Goal: Task Accomplishment & Management: Manage account settings

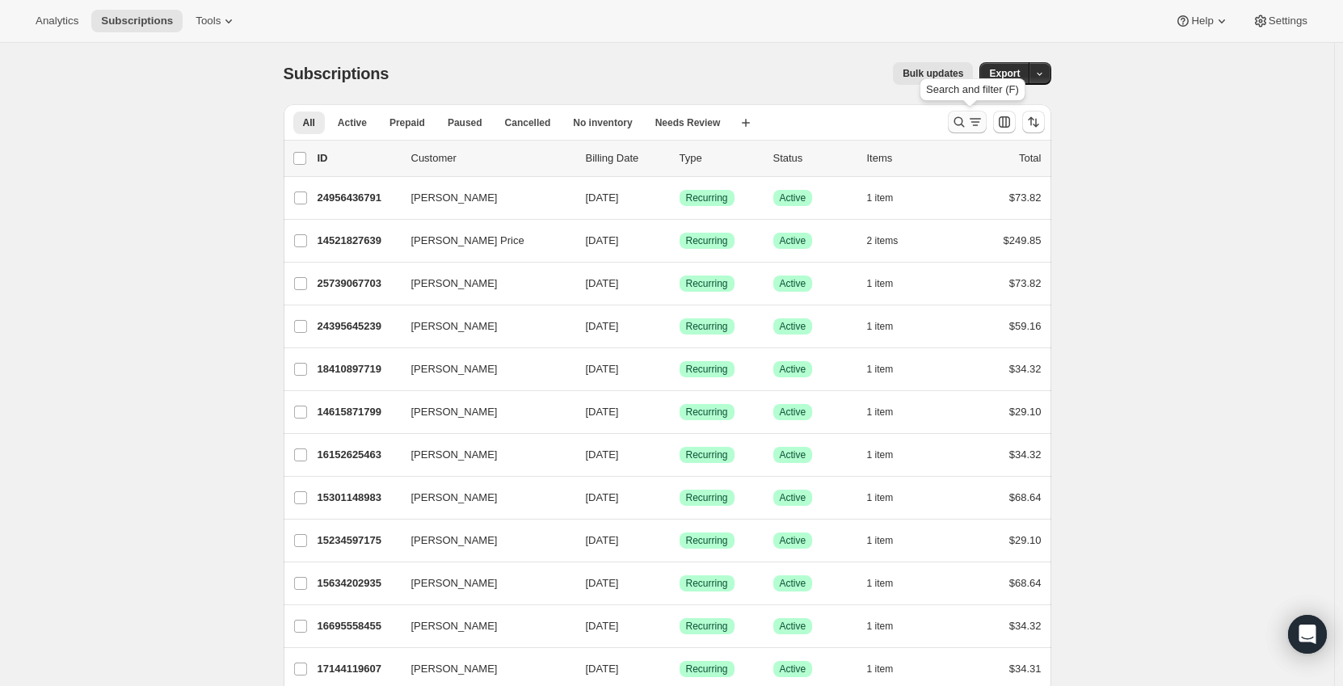
click at [971, 124] on icon "Search and filter results" at bounding box center [975, 122] width 16 height 16
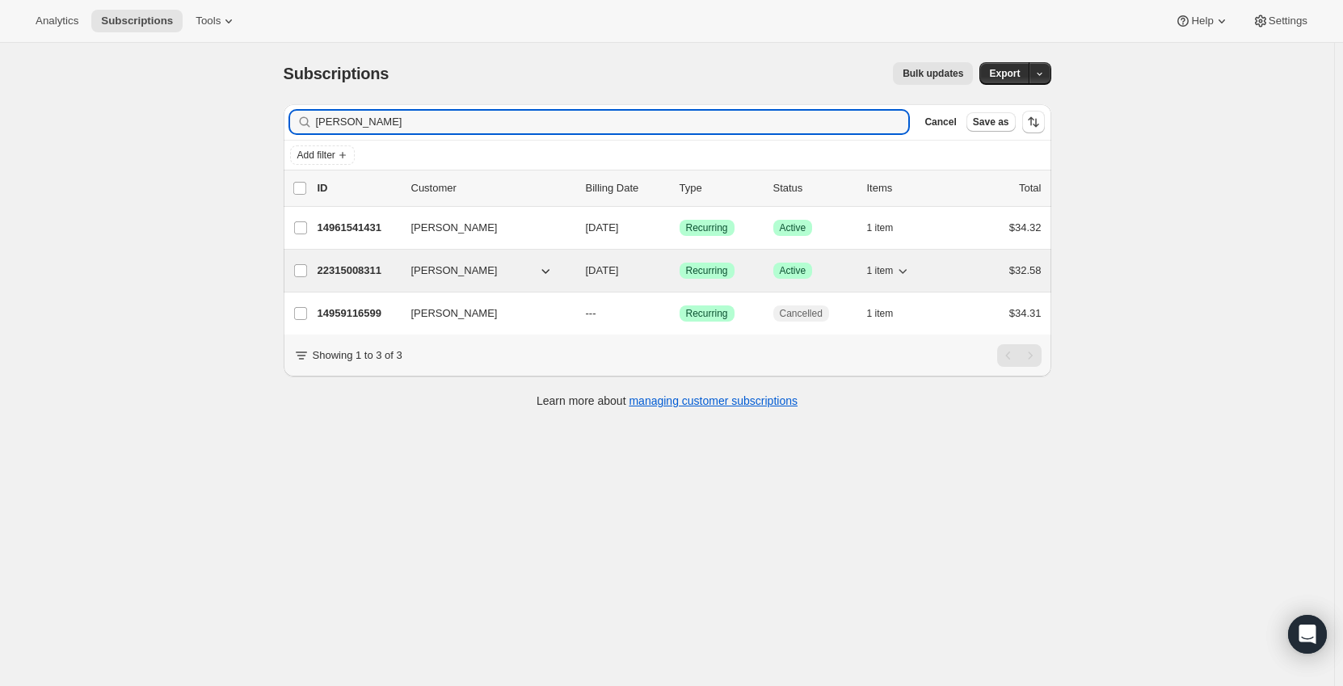
type input "[PERSON_NAME]"
click at [619, 266] on span "[DATE]" at bounding box center [602, 270] width 33 height 12
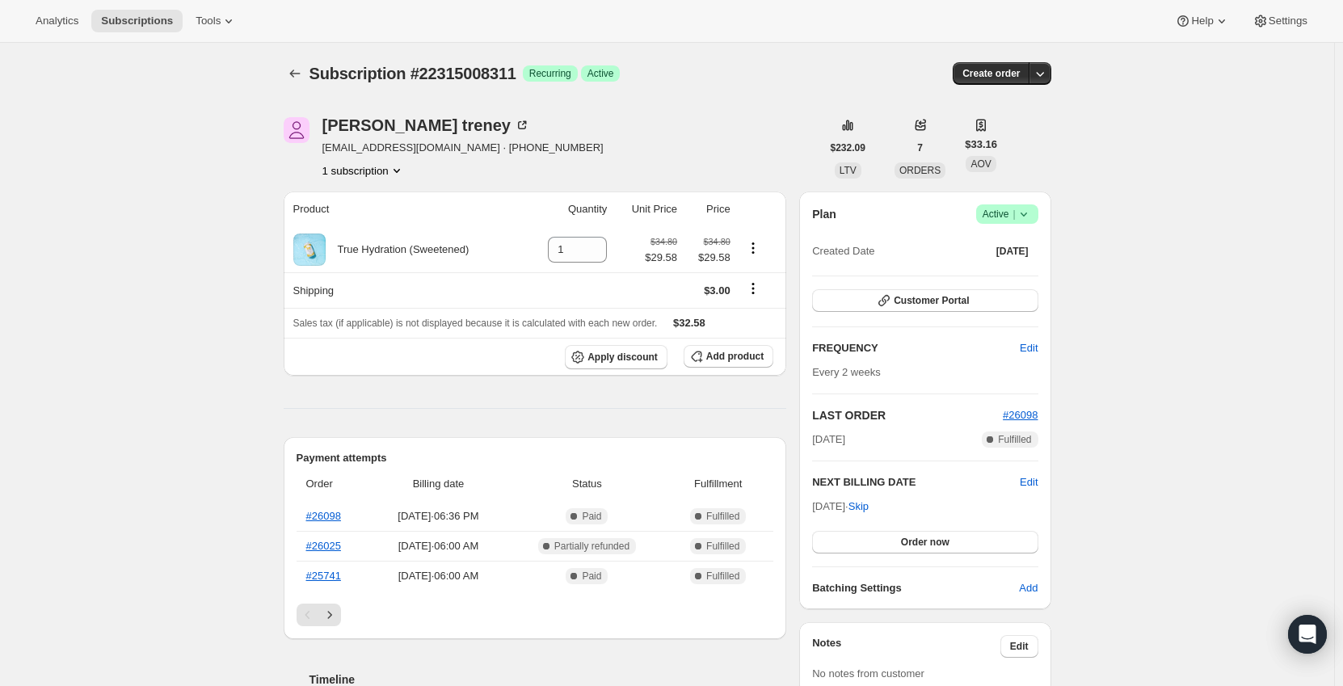
click at [381, 175] on button "1 subscription" at bounding box center [363, 170] width 82 height 16
click at [632, 134] on div "[PERSON_NAME] [EMAIL_ADDRESS][DOMAIN_NAME] · [PHONE_NUMBER] 1 subscription" at bounding box center [552, 147] width 537 height 61
click at [303, 70] on icon "Subscriptions" at bounding box center [295, 73] width 16 height 16
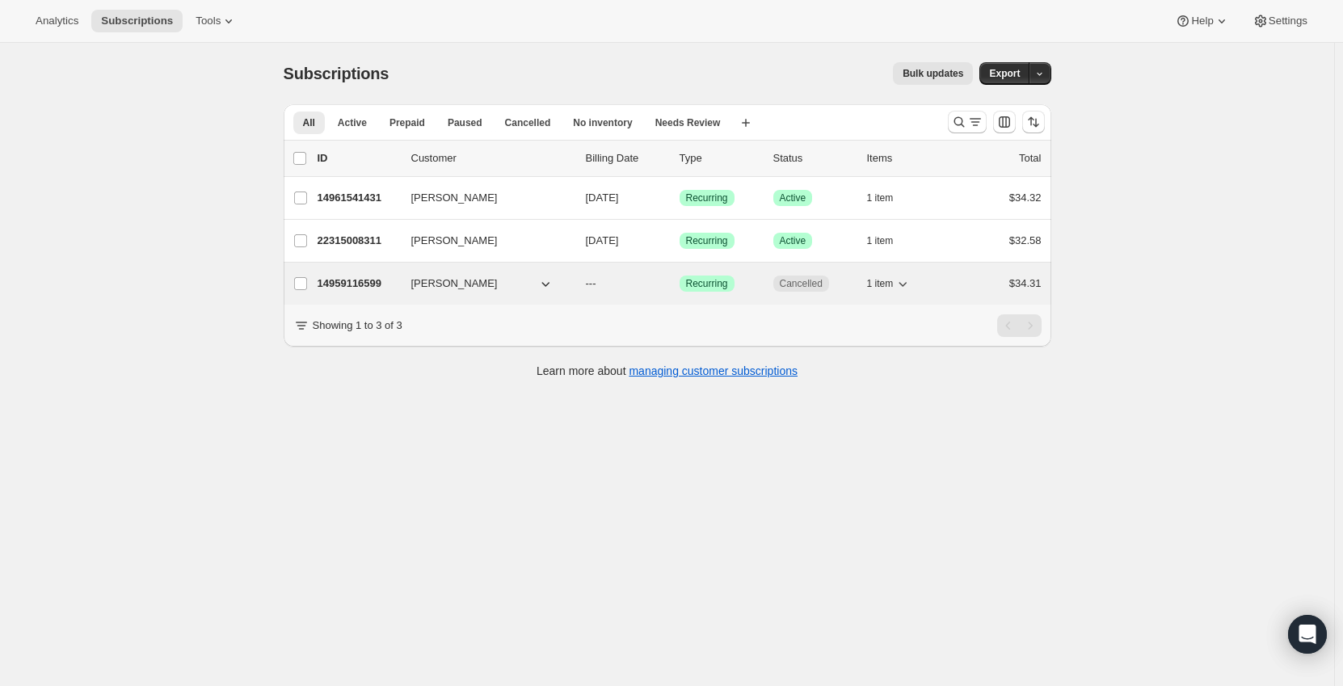
click at [537, 284] on button "[PERSON_NAME]" at bounding box center [483, 284] width 162 height 26
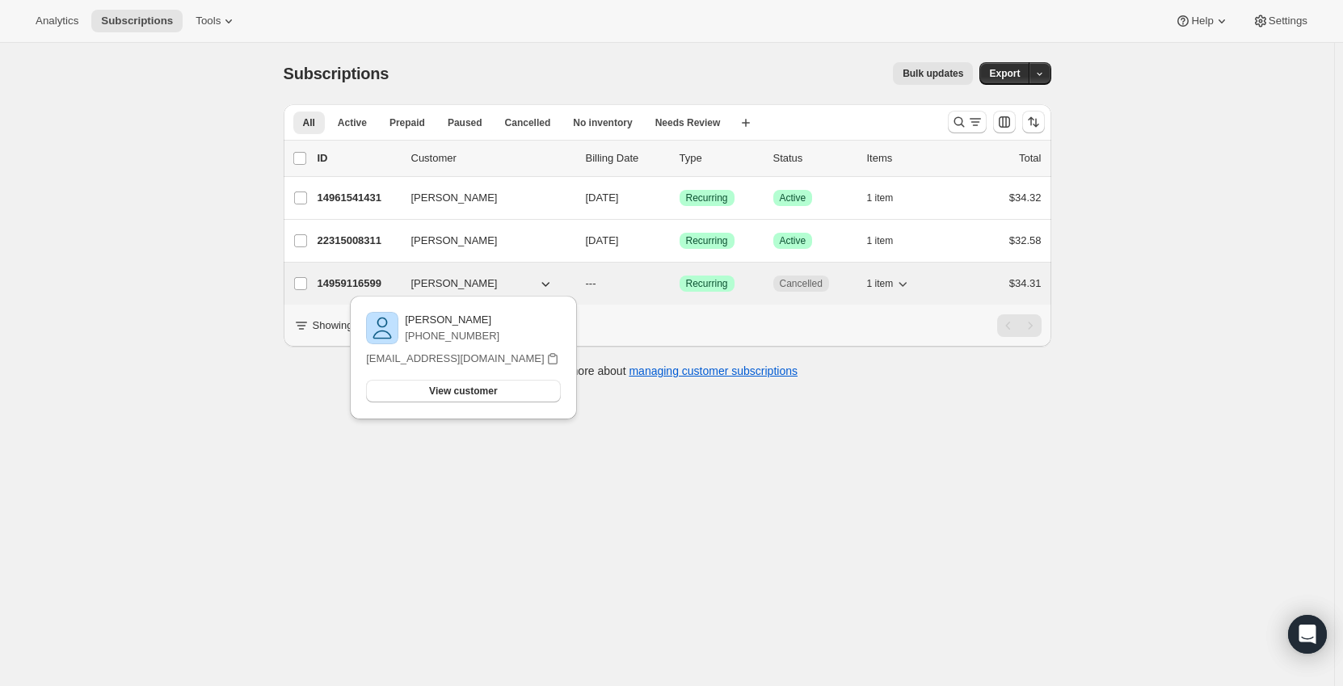
click at [588, 279] on div "14959116599 [PERSON_NAME] --- Success Recurring Cancelled 1 item $34.31" at bounding box center [680, 283] width 724 height 23
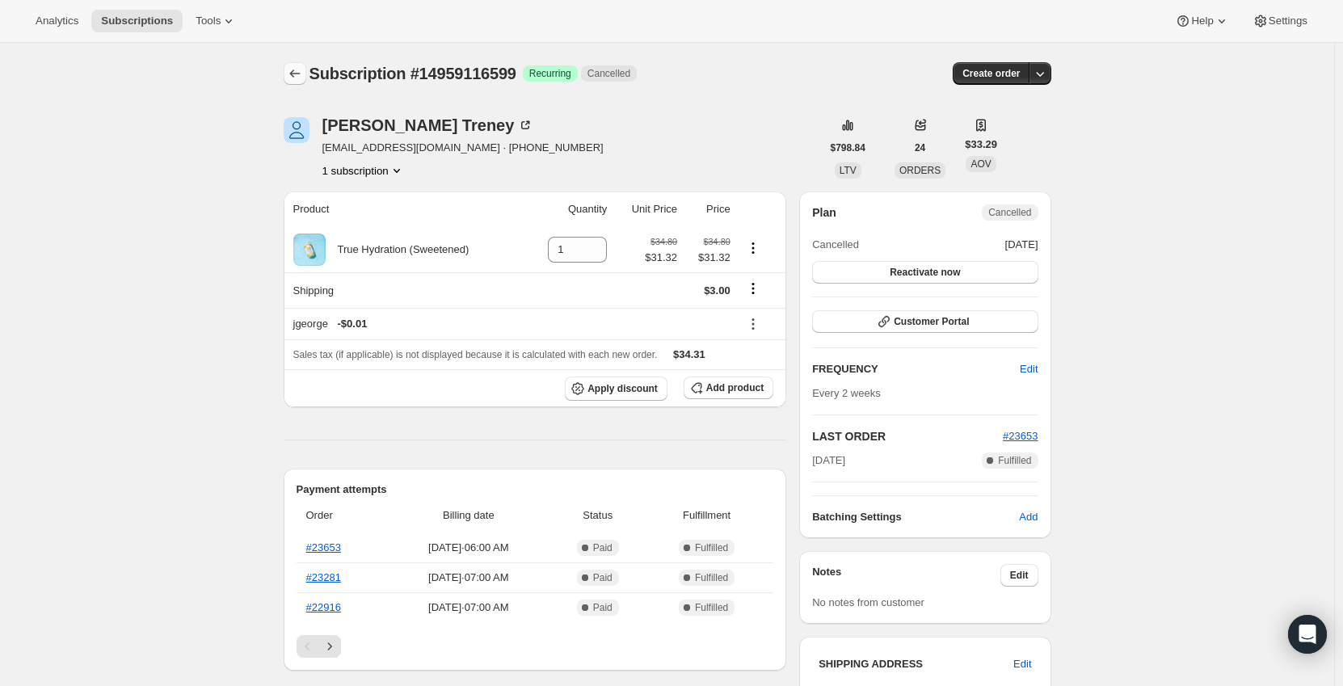
click at [295, 70] on icon "Subscriptions" at bounding box center [295, 73] width 16 height 16
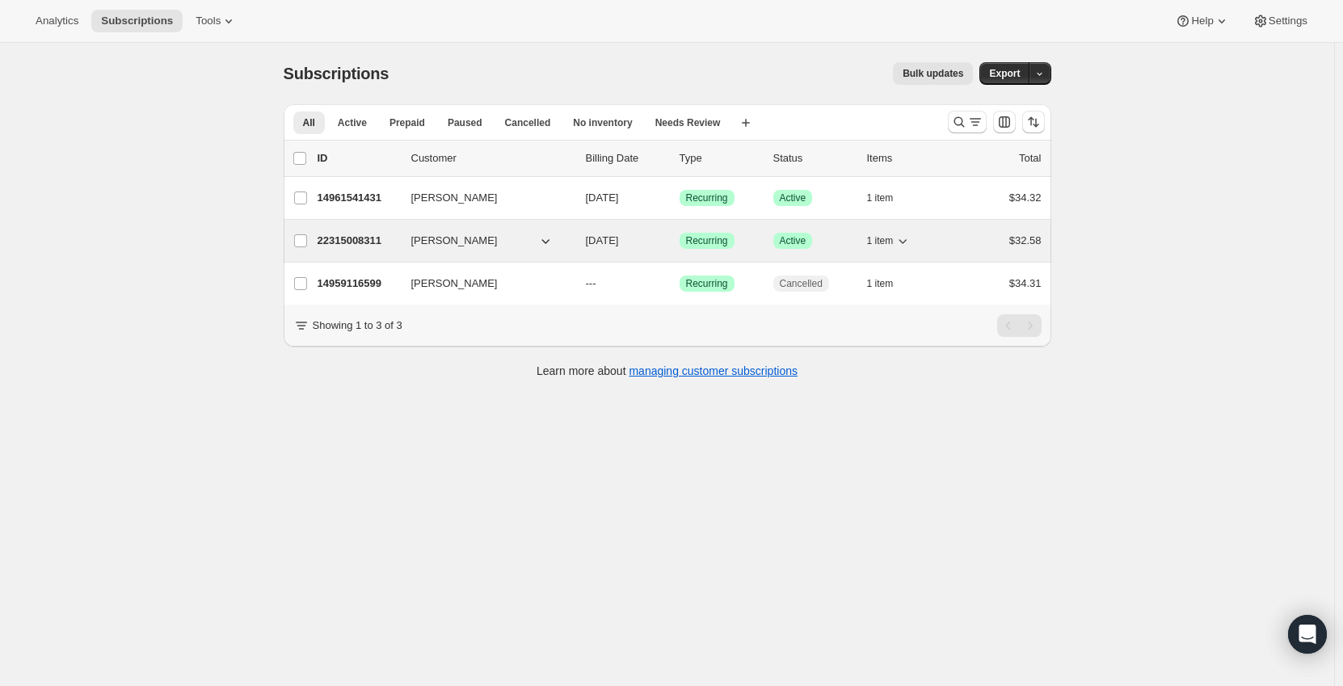
click at [550, 241] on icon "button" at bounding box center [546, 241] width 8 height 5
click at [573, 239] on div "[PERSON_NAME]" at bounding box center [492, 241] width 162 height 16
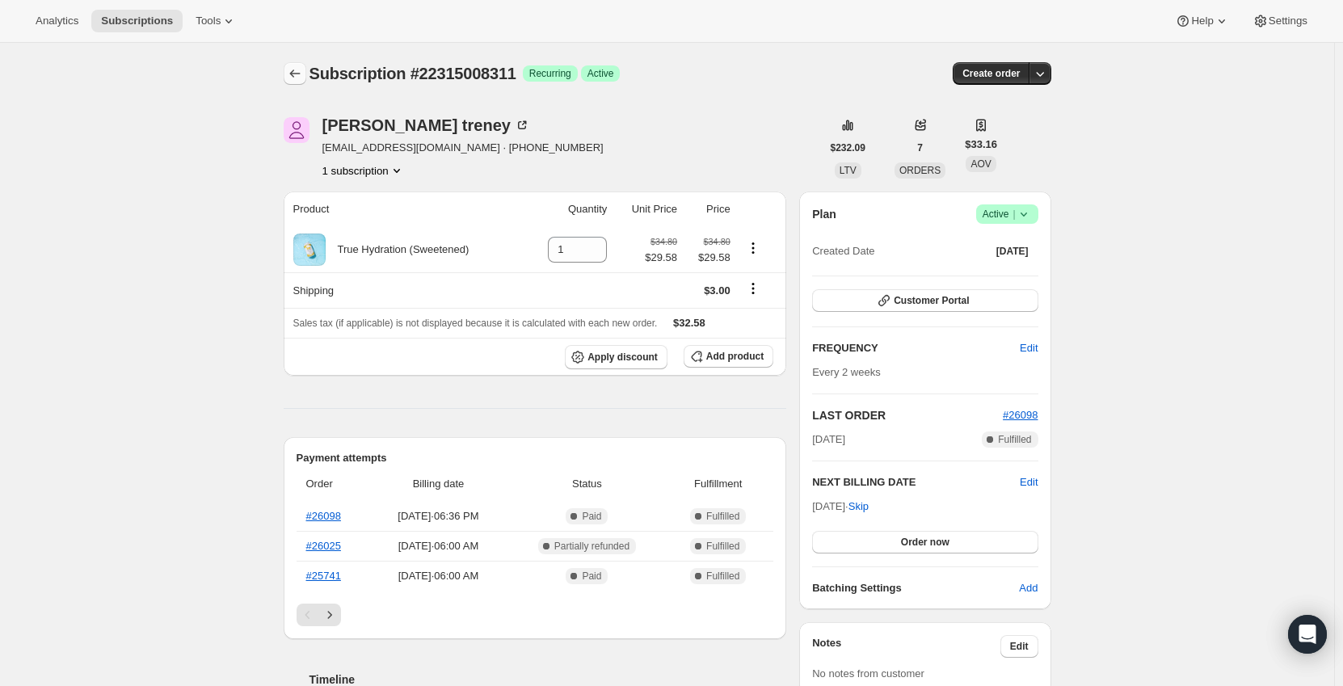
click at [302, 69] on icon "Subscriptions" at bounding box center [295, 73] width 16 height 16
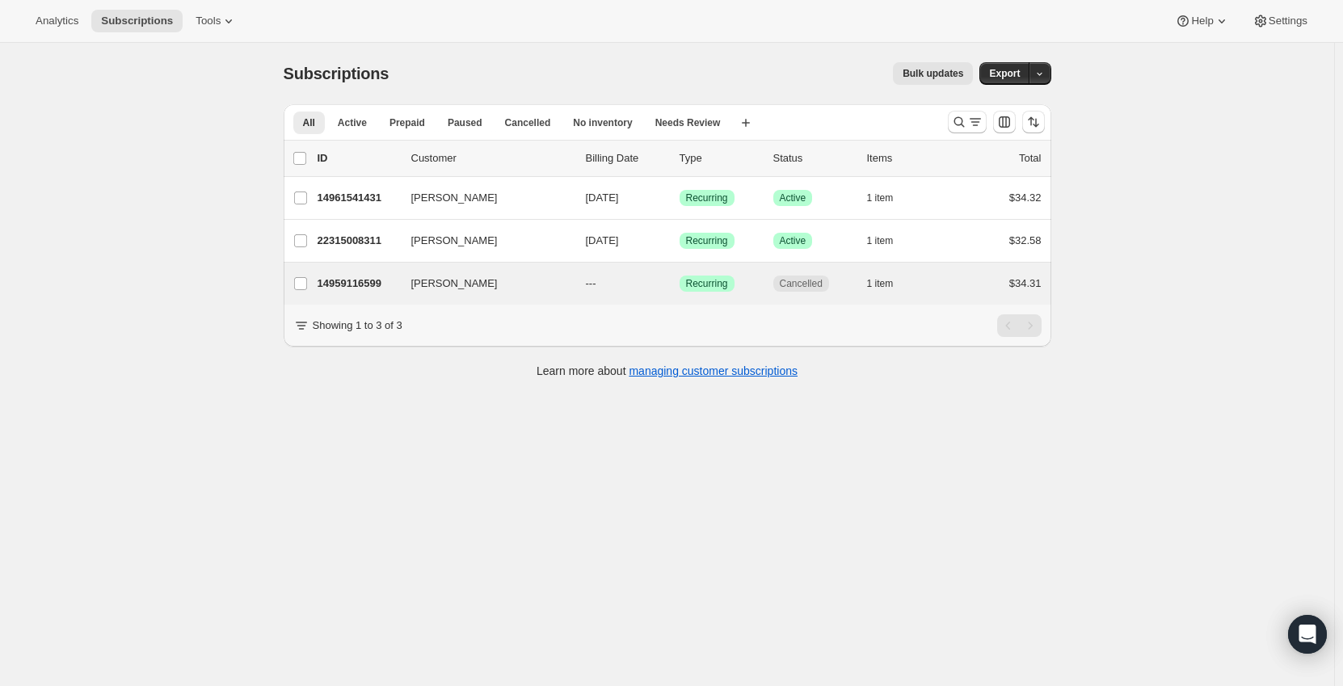
click at [569, 295] on div "[PERSON_NAME] 14959116599 [PERSON_NAME] --- Success Recurring Cancelled 1 item …" at bounding box center [668, 284] width 768 height 42
click at [573, 284] on div "[PERSON_NAME]" at bounding box center [492, 284] width 162 height 16
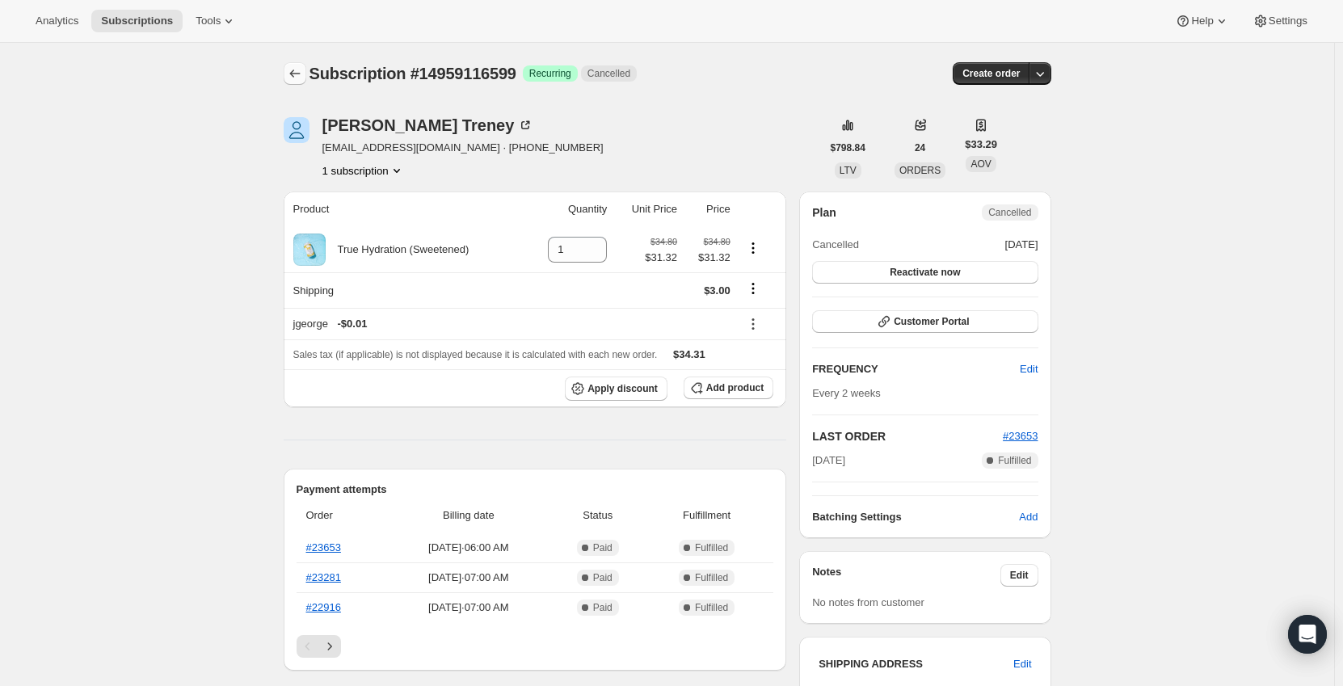
click at [293, 78] on icon "Subscriptions" at bounding box center [295, 73] width 16 height 16
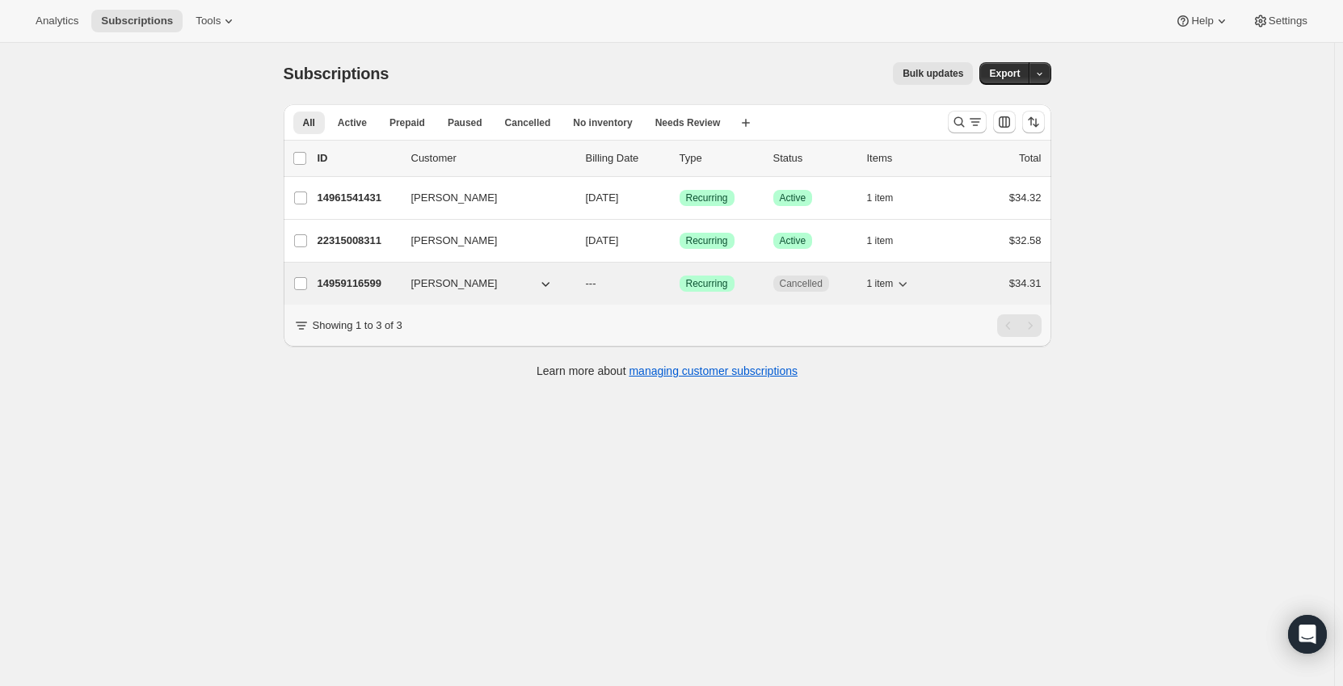
click at [665, 276] on p "---" at bounding box center [626, 284] width 81 height 16
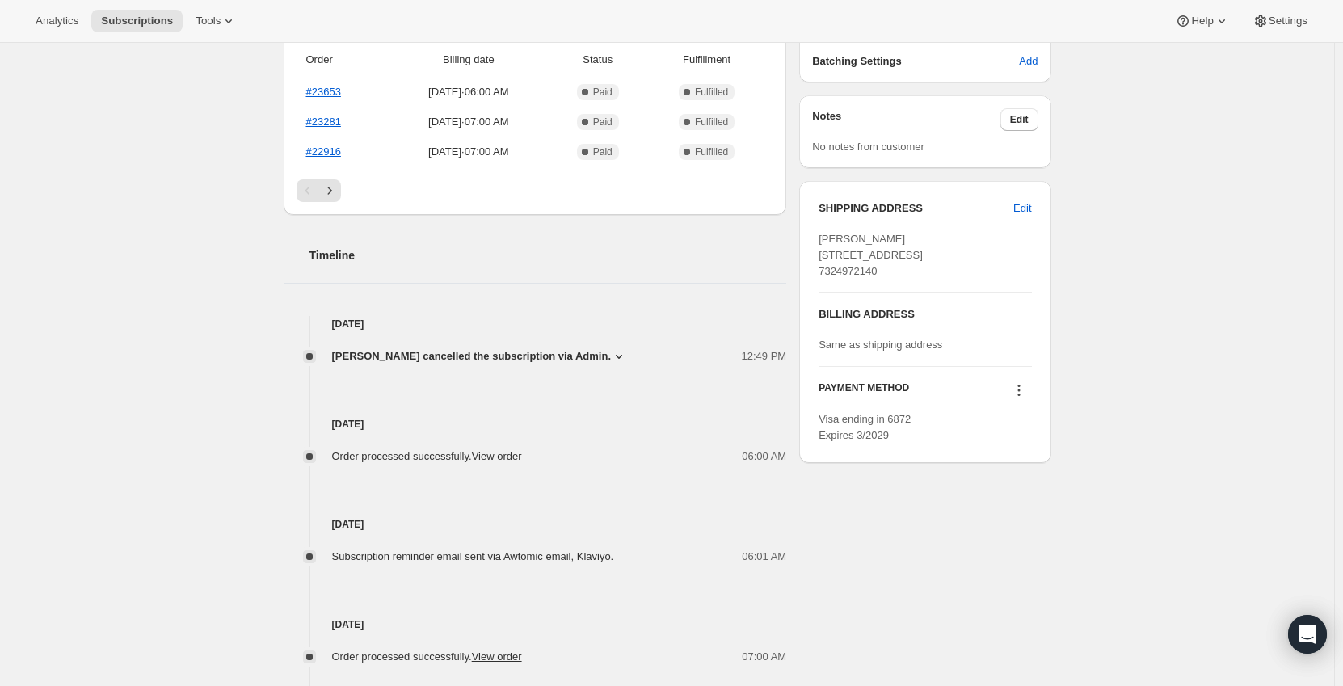
scroll to position [485, 0]
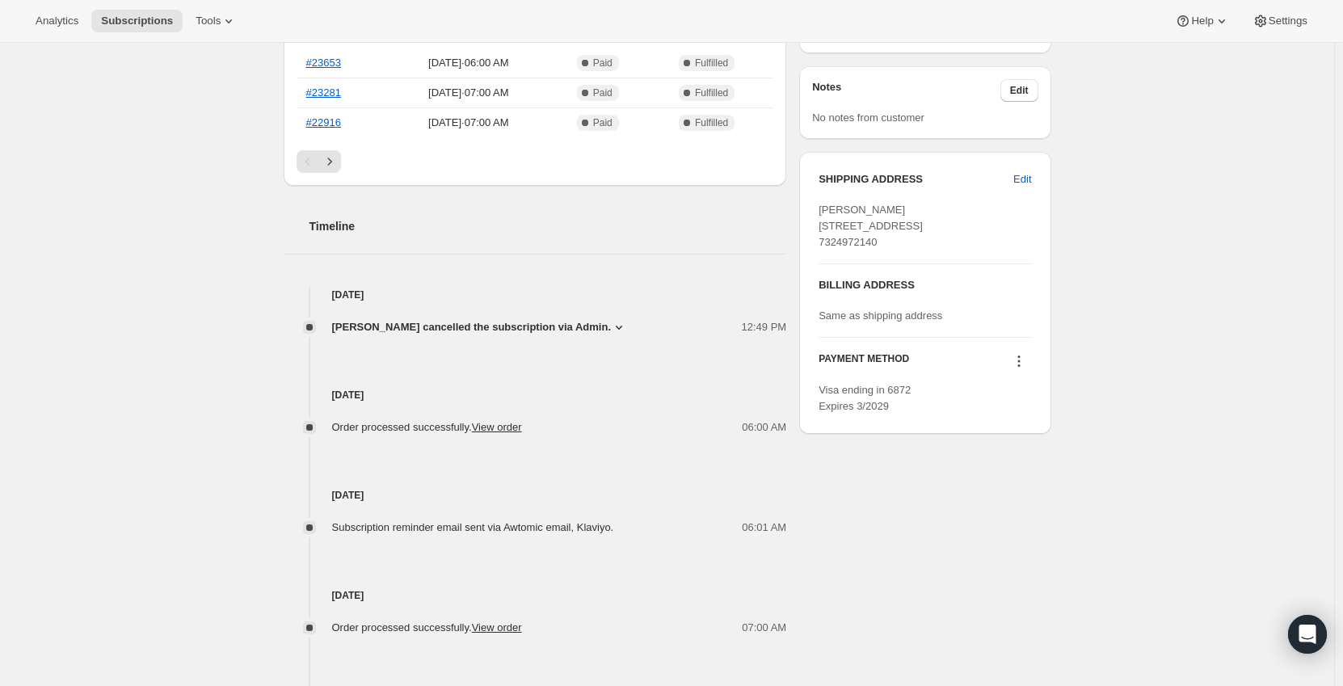
click at [579, 326] on span "[PERSON_NAME] cancelled the subscription via Admin." at bounding box center [472, 327] width 280 height 16
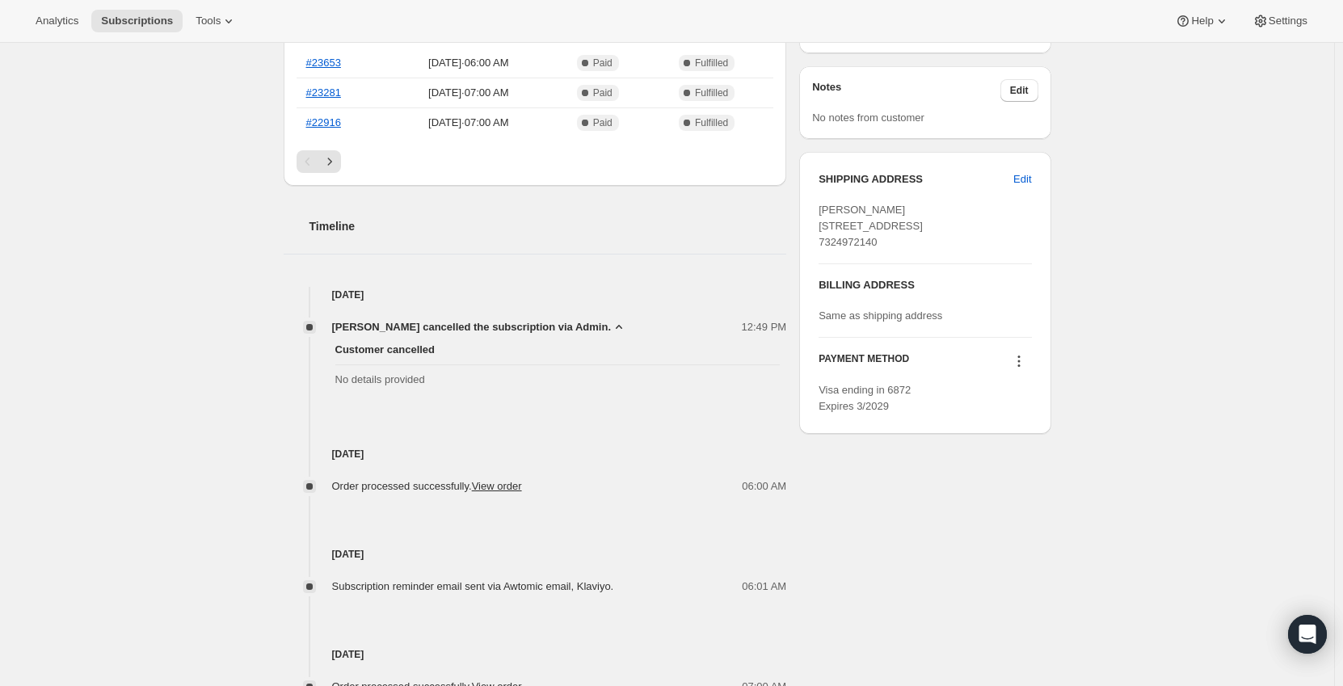
click at [579, 326] on span "[PERSON_NAME] cancelled the subscription via Admin." at bounding box center [472, 327] width 280 height 16
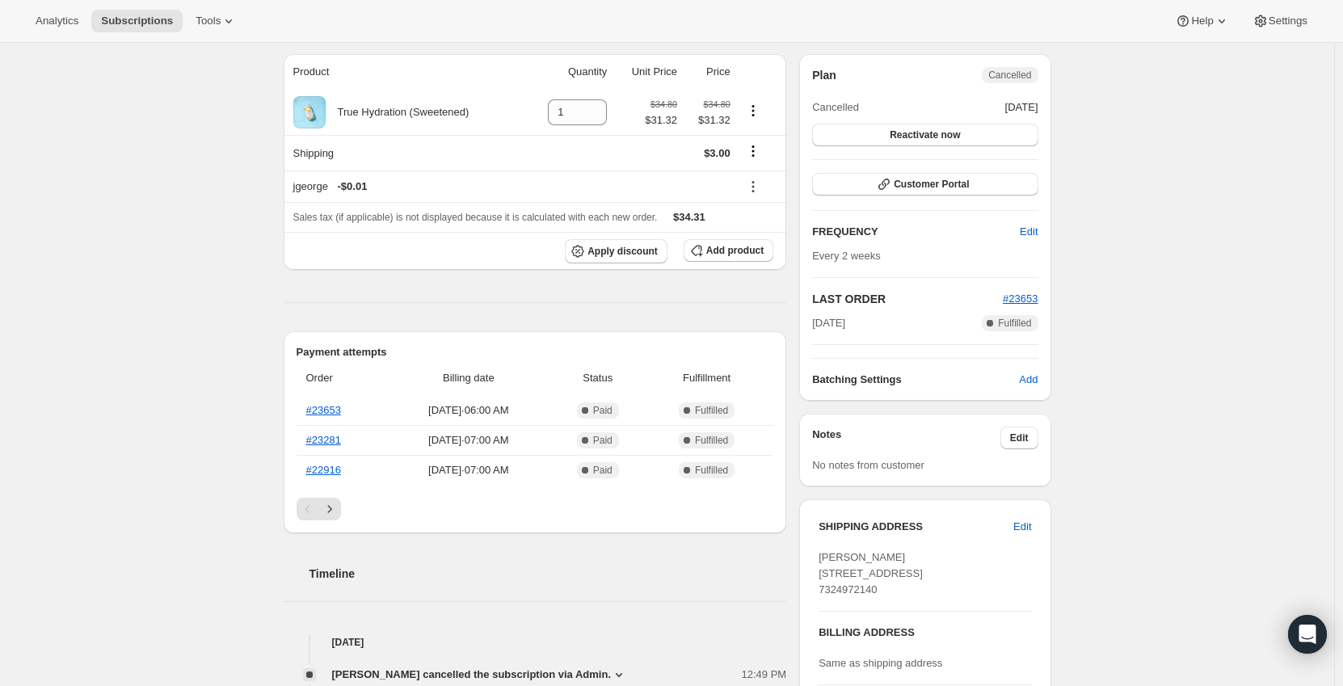
scroll to position [0, 0]
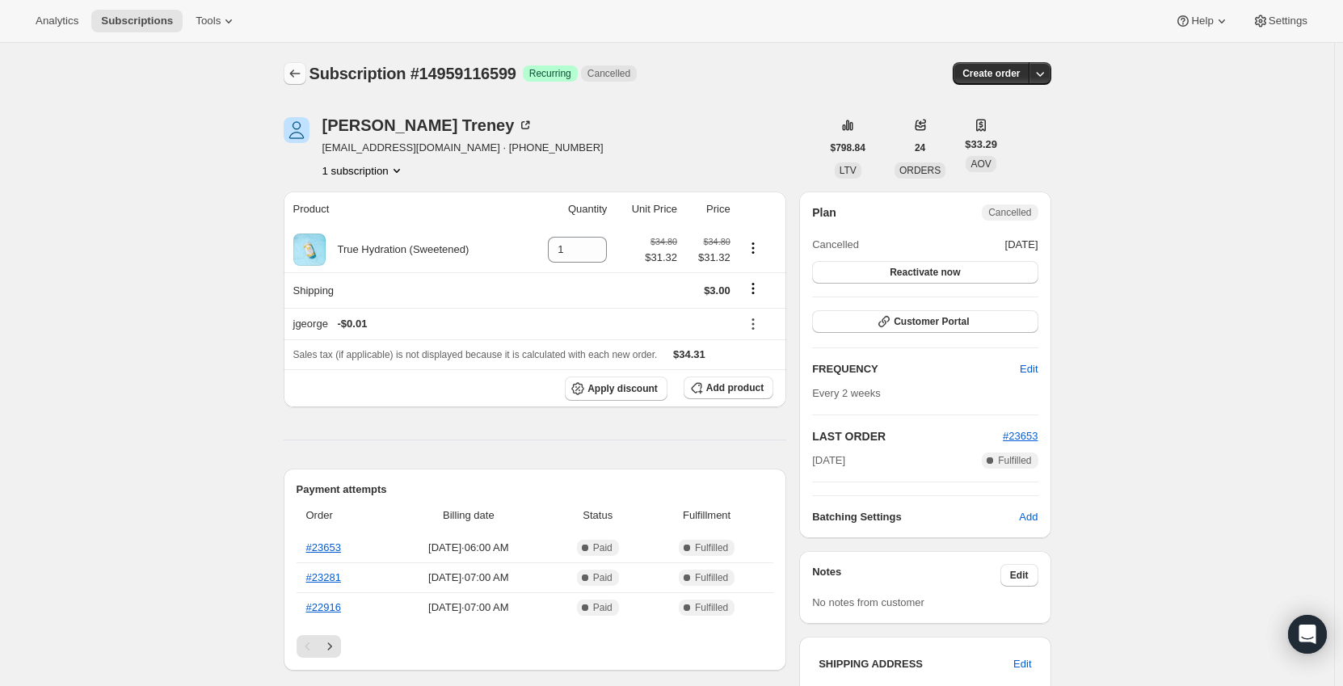
click at [289, 68] on button "Subscriptions" at bounding box center [295, 73] width 23 height 23
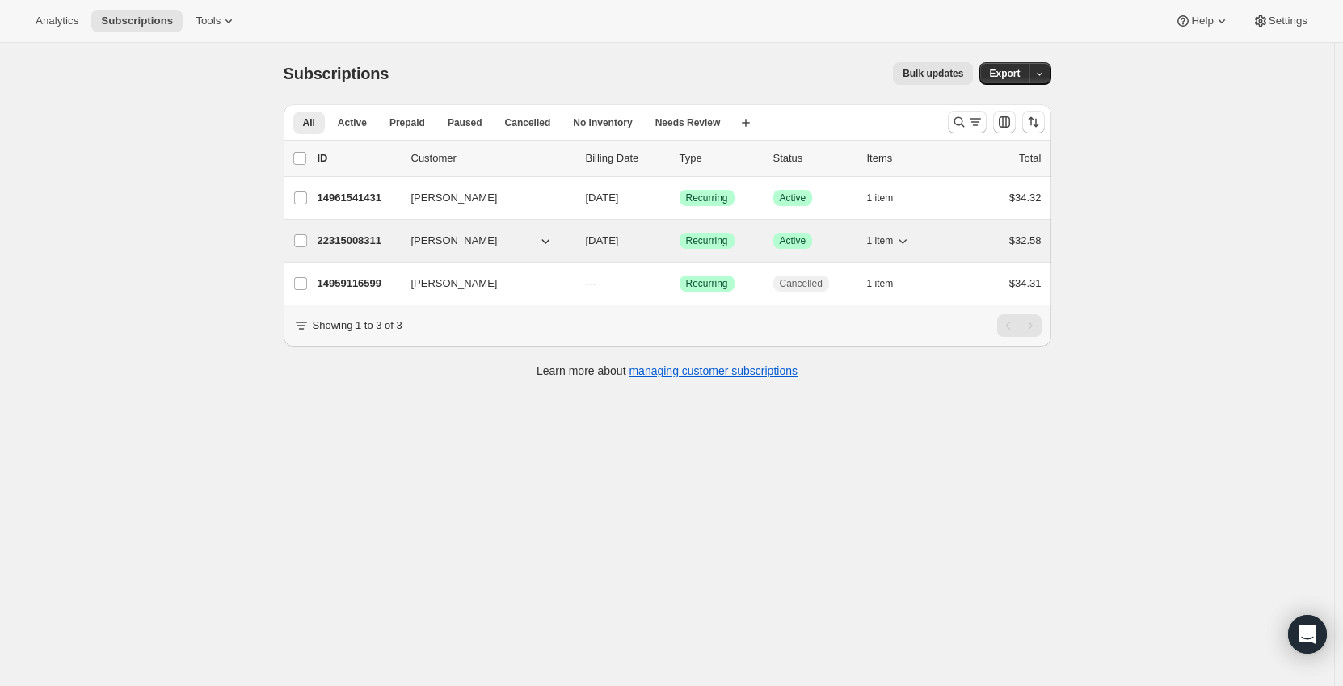
click at [630, 250] on div "22315008311 [PERSON_NAME] [DATE] Success Recurring Success Active 1 item $32.58" at bounding box center [680, 241] width 724 height 23
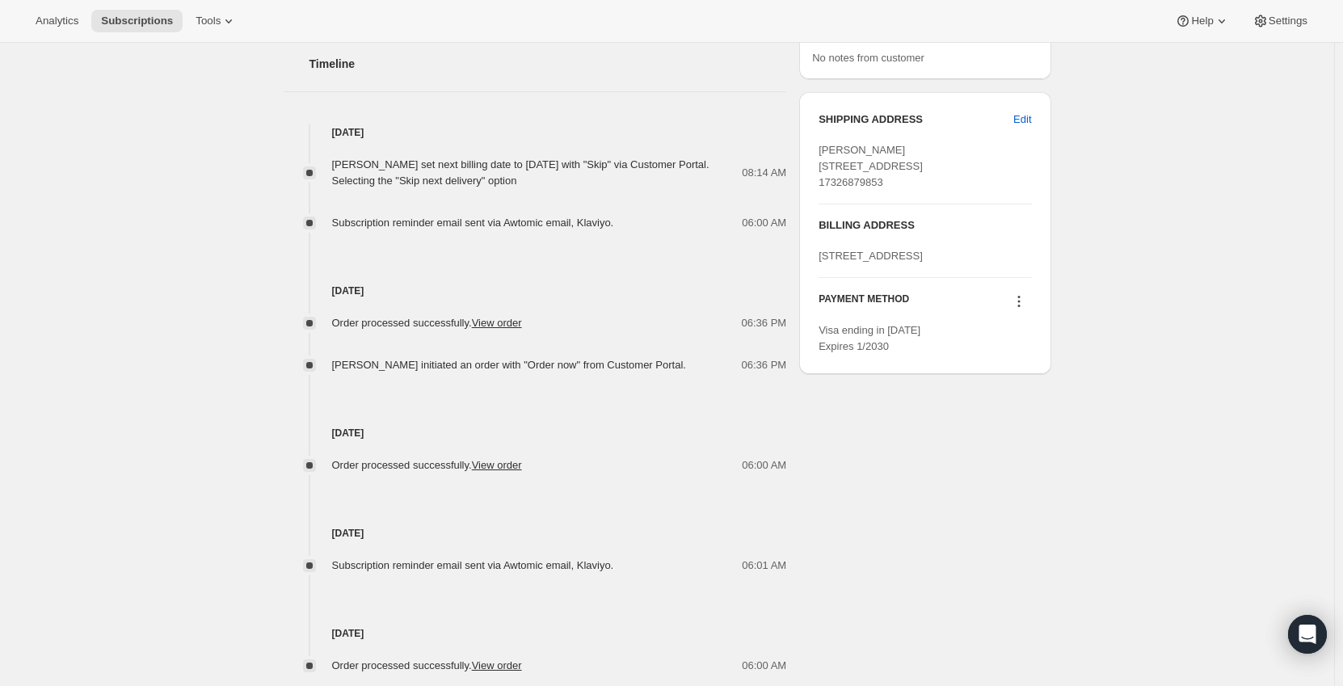
scroll to position [217, 0]
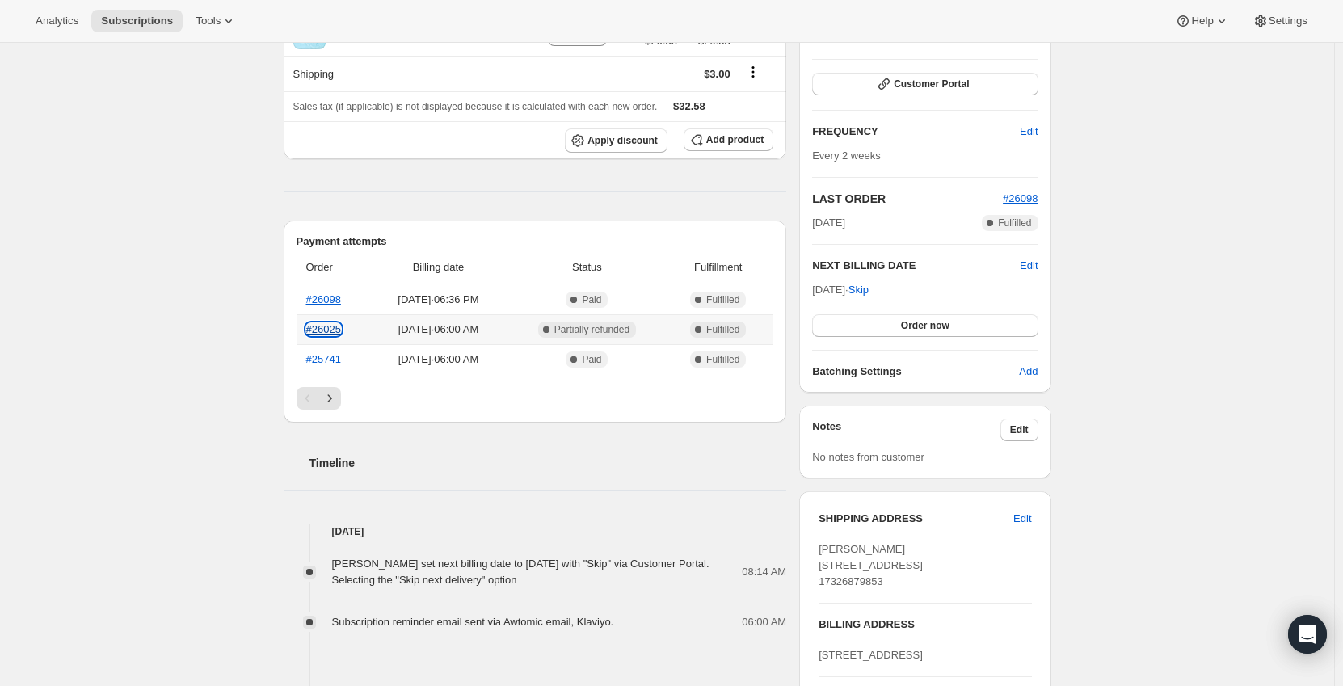
click at [333, 331] on link "#26025" at bounding box center [323, 329] width 35 height 12
click at [331, 301] on link "#26098" at bounding box center [323, 299] width 35 height 12
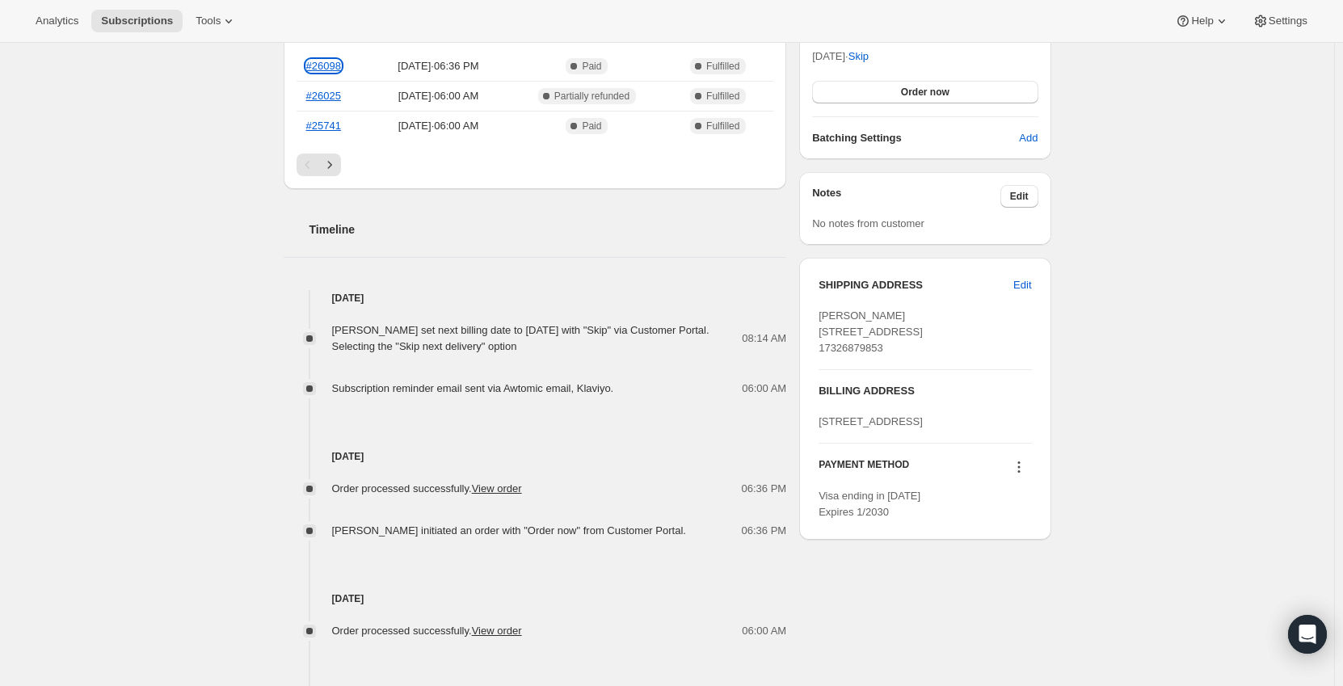
scroll to position [459, 0]
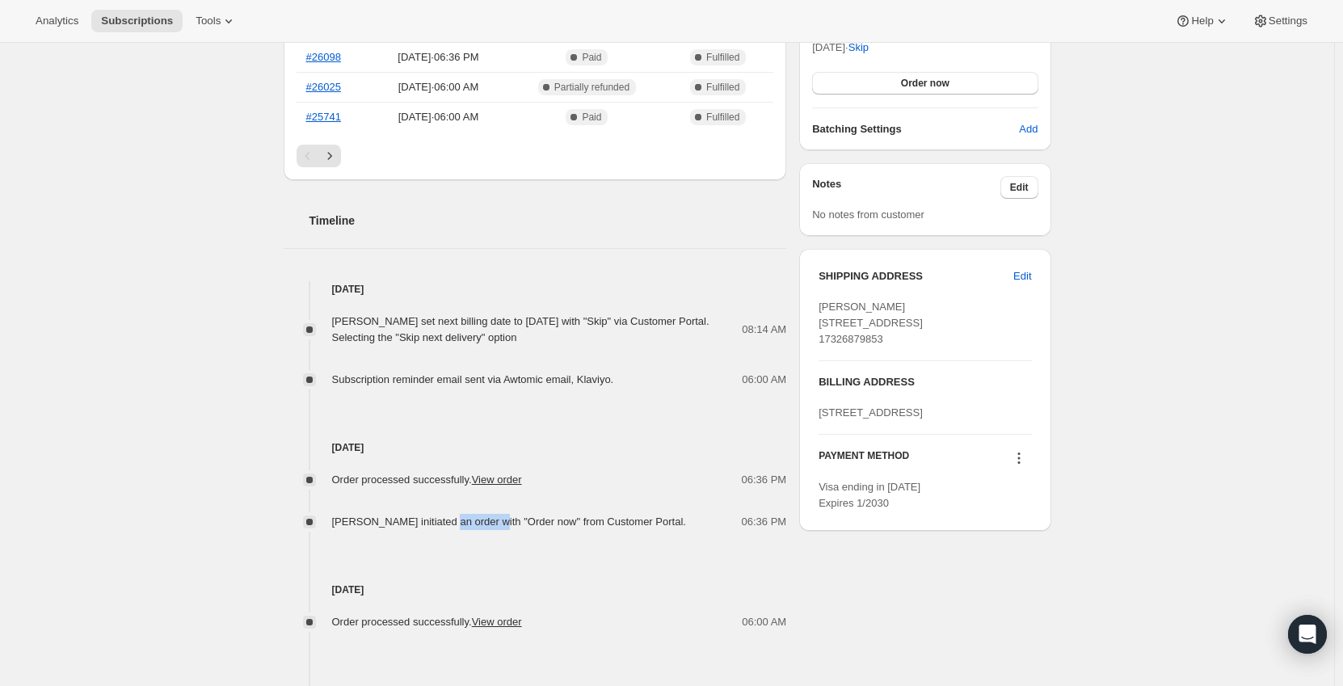
drag, startPoint x: 449, startPoint y: 522, endPoint x: 497, endPoint y: 520, distance: 47.7
click at [497, 520] on span "[PERSON_NAME] initiated an order with "Order now" from Customer Portal." at bounding box center [509, 522] width 354 height 12
click at [512, 574] on div "[DATE] Order processed successfully. View order 06:00 AM" at bounding box center [536, 580] width 504 height 100
drag, startPoint x: 574, startPoint y: 519, endPoint x: 512, endPoint y: 529, distance: 63.0
click at [512, 511] on div "Order processed successfully. View order 06:36 PM [PERSON_NAME] initiated an or…" at bounding box center [536, 493] width 504 height 74
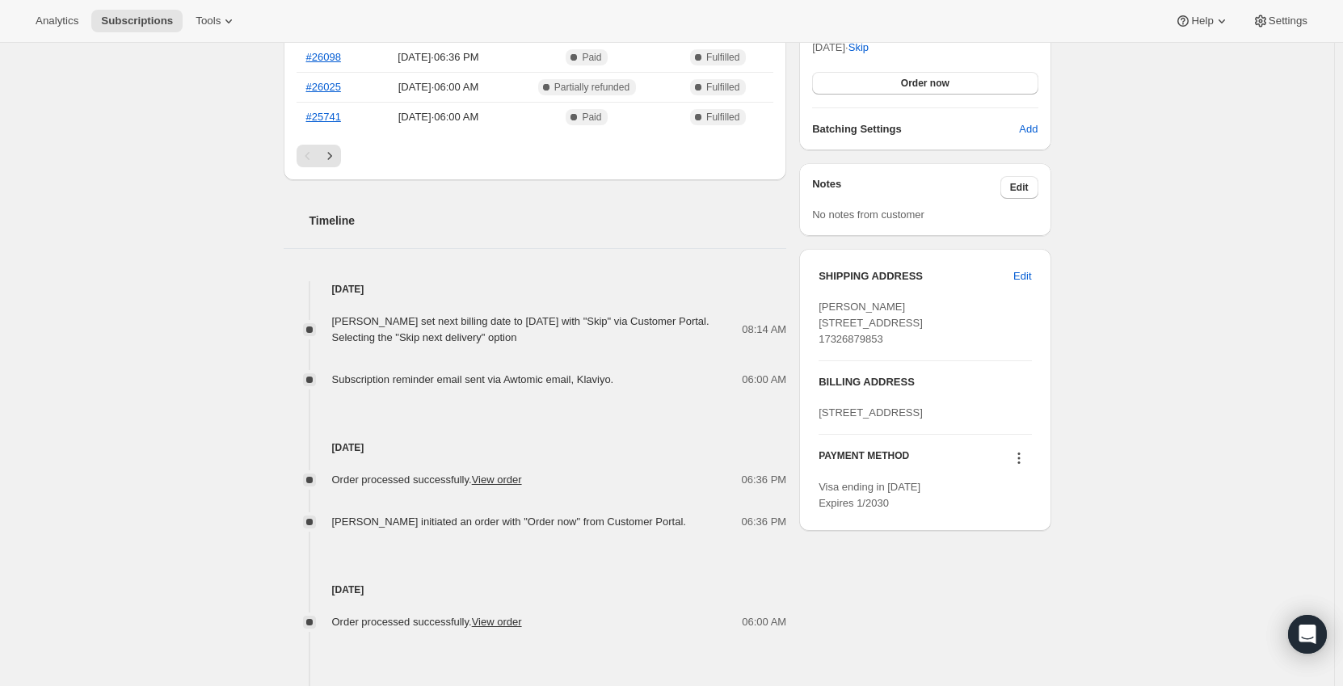
click at [525, 575] on div "[DATE] Order processed successfully. View order 06:00 AM" at bounding box center [536, 580] width 504 height 100
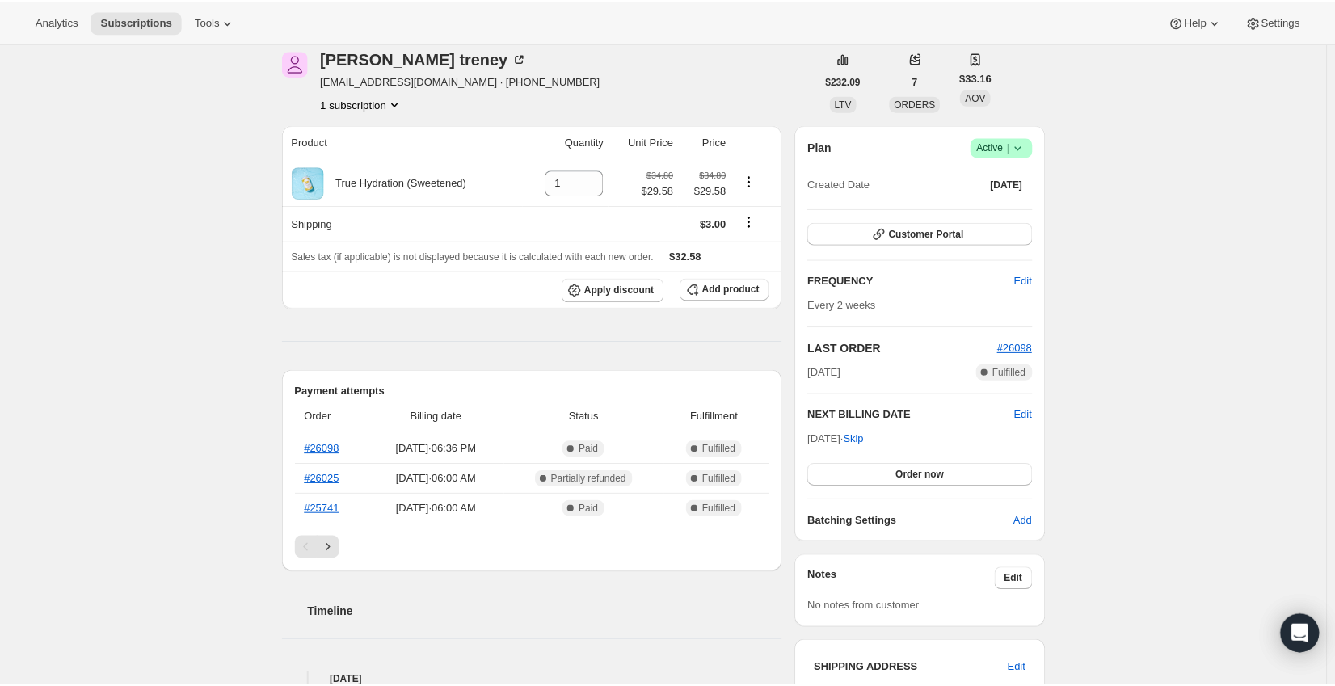
scroll to position [0, 0]
